Goal: Manage account settings

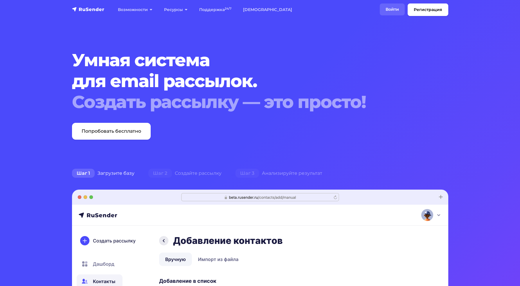
click at [399, 7] on link "Войти" at bounding box center [392, 9] width 25 height 12
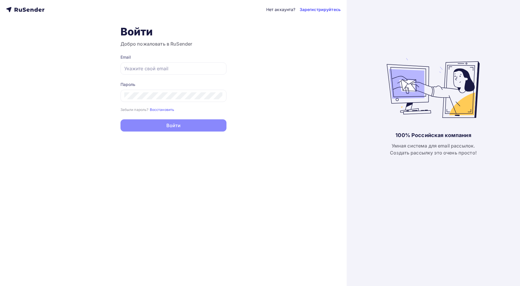
type input "[EMAIL_ADDRESS][DOMAIN_NAME]"
click at [157, 124] on button "Войти" at bounding box center [174, 125] width 106 height 12
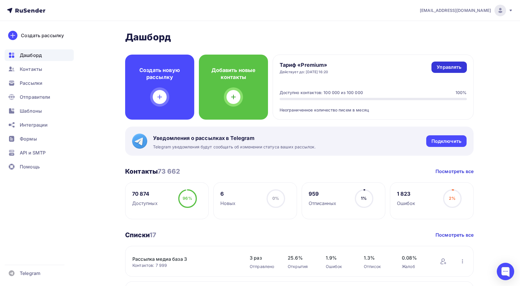
click at [450, 69] on div "Управлять" at bounding box center [449, 67] width 25 height 7
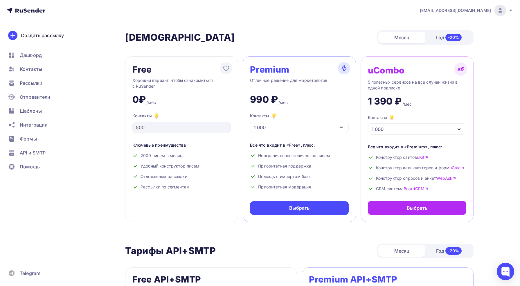
click at [31, 11] on icon at bounding box center [26, 10] width 38 height 7
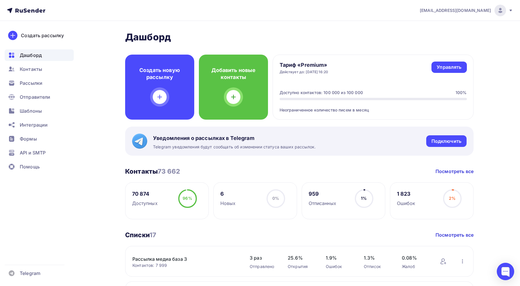
click at [304, 67] on h4 "Тариф «Premium»" at bounding box center [304, 65] width 49 height 7
click at [335, 110] on div "Неограниченное количество писем в месяц" at bounding box center [373, 106] width 187 height 13
click at [35, 163] on span "Помощь" at bounding box center [30, 166] width 20 height 7
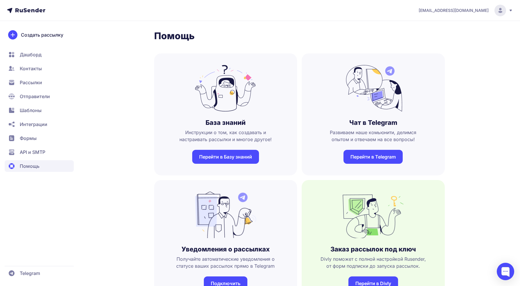
click at [510, 10] on icon at bounding box center [511, 11] width 2 height 2
click at [448, 42] on link "[DEMOGRAPHIC_DATA]" at bounding box center [461, 40] width 98 height 12
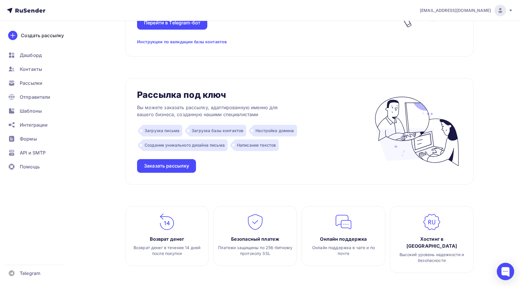
scroll to position [609, 0]
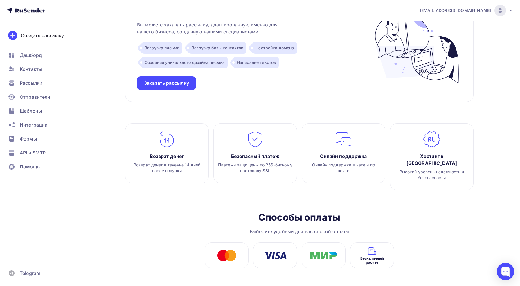
click at [513, 10] on icon at bounding box center [510, 10] width 5 height 5
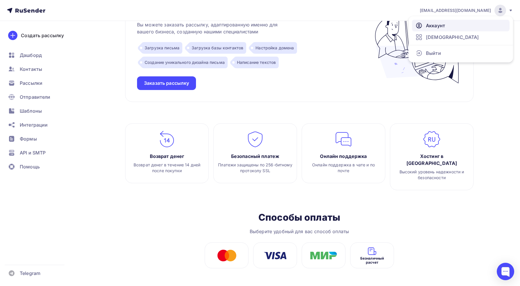
click at [467, 24] on link "Аккаунт" at bounding box center [461, 26] width 98 height 12
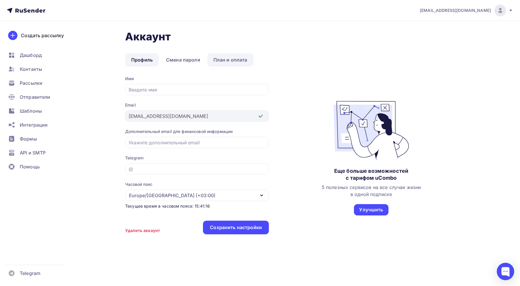
click at [229, 60] on link "План и оплата" at bounding box center [230, 59] width 46 height 13
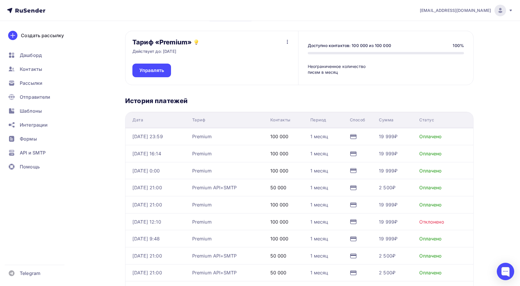
scroll to position [46, 0]
click at [398, 170] on div "19 999₽" at bounding box center [388, 169] width 19 height 7
click at [432, 170] on div "Оплачено" at bounding box center [430, 169] width 22 height 7
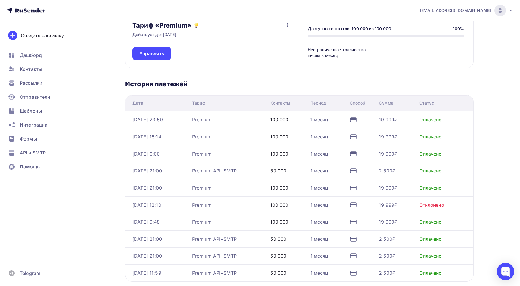
scroll to position [62, 0]
click at [356, 153] on icon at bounding box center [354, 153] width 6 height 0
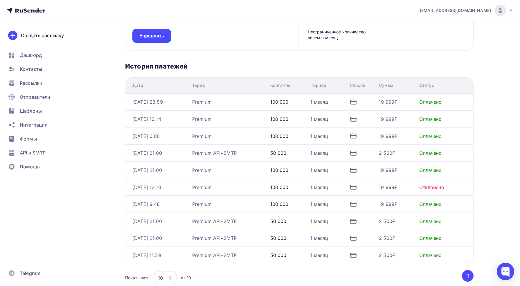
scroll to position [81, 0]
